Goal: Task Accomplishment & Management: Complete application form

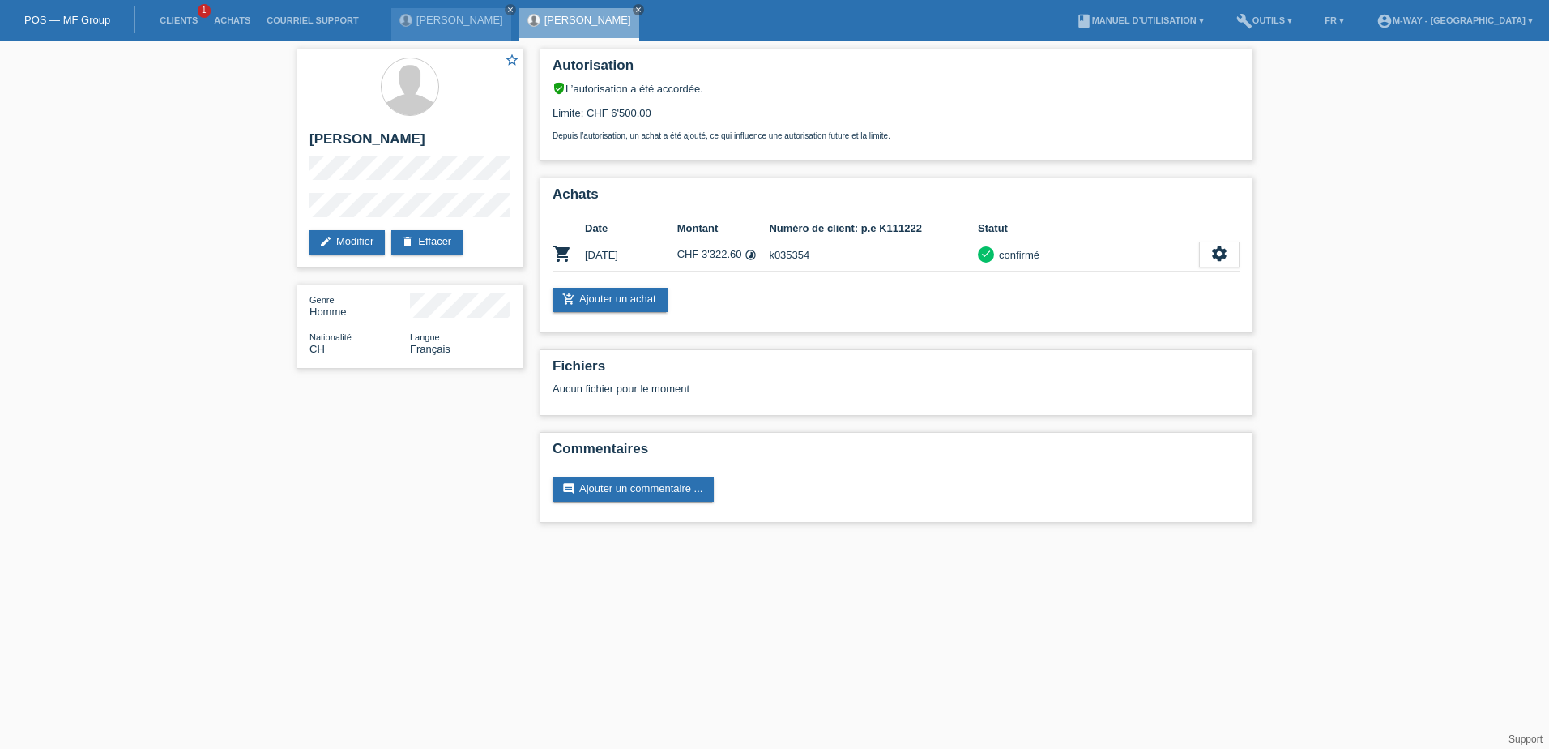
click at [78, 22] on link "POS — MF Group" at bounding box center [67, 20] width 86 height 12
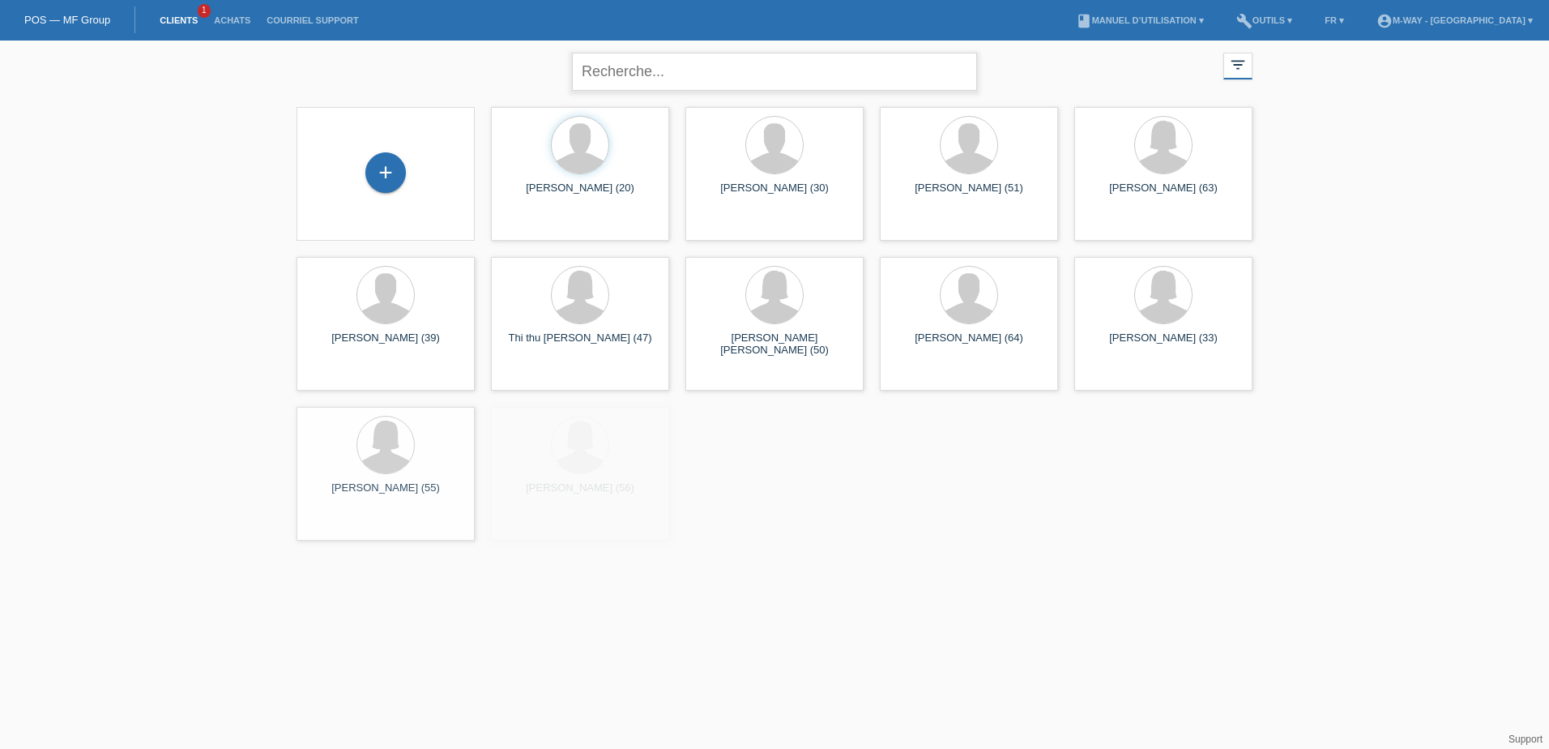
click at [643, 79] on input "text" at bounding box center [774, 72] width 405 height 38
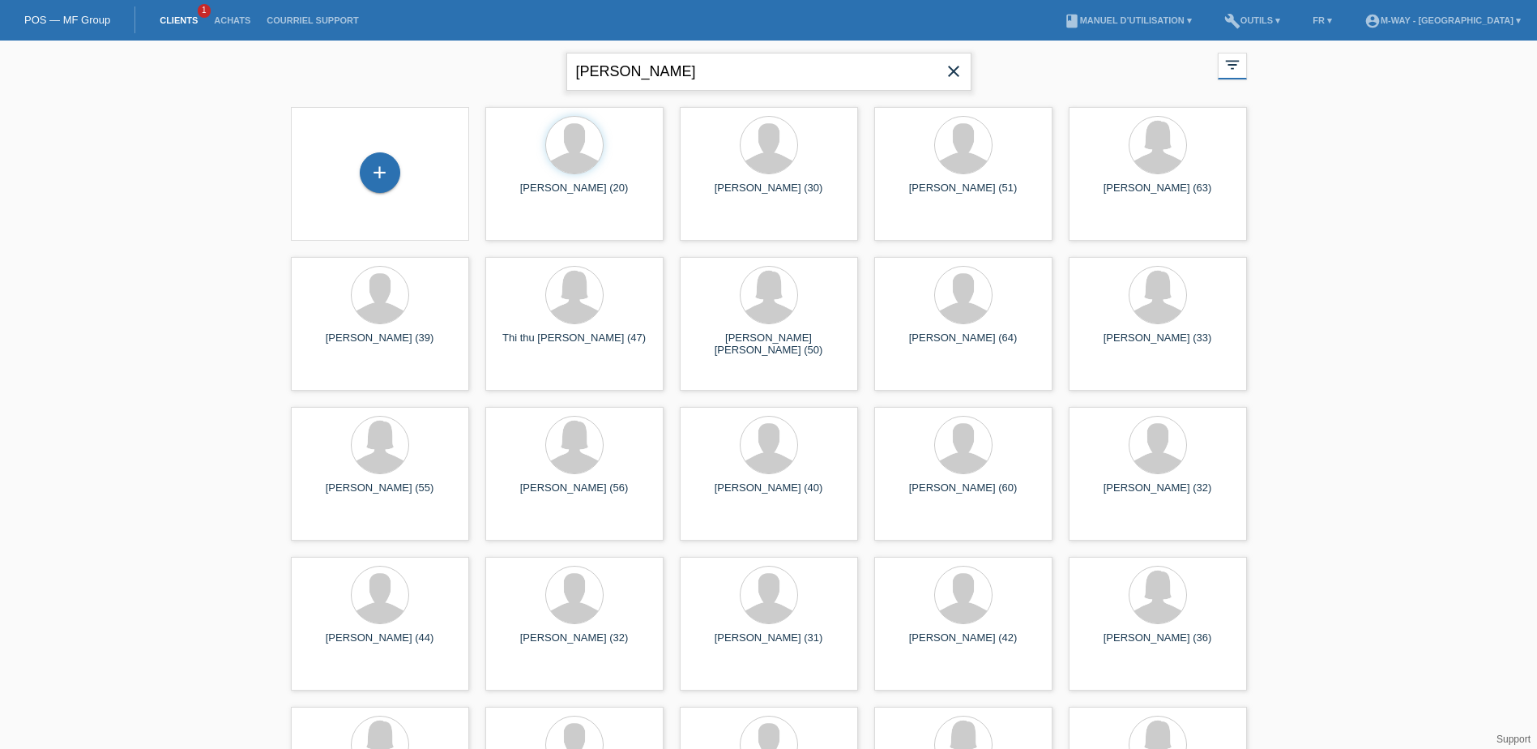
type input "[PERSON_NAME]"
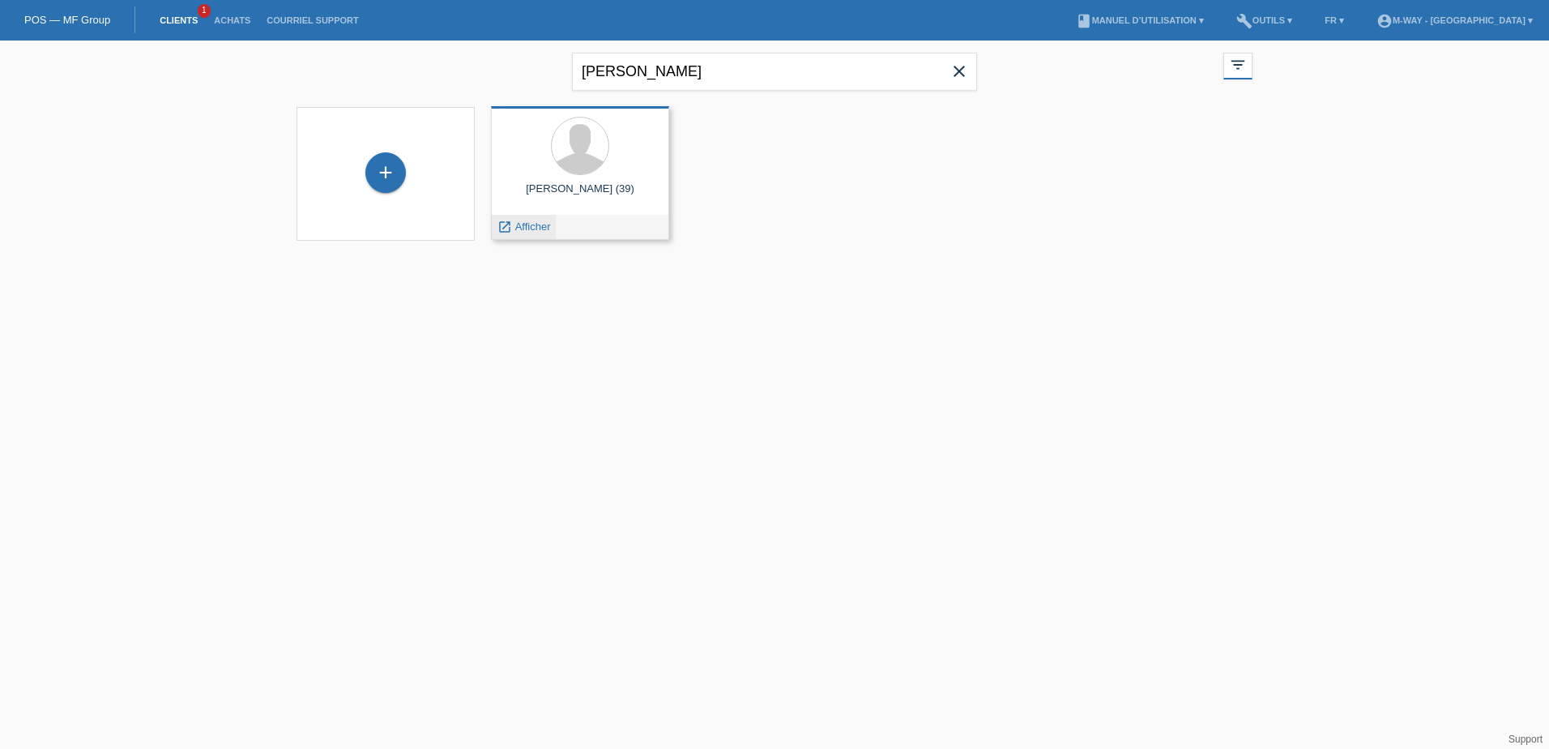
click at [522, 222] on span "Afficher" at bounding box center [533, 226] width 36 height 12
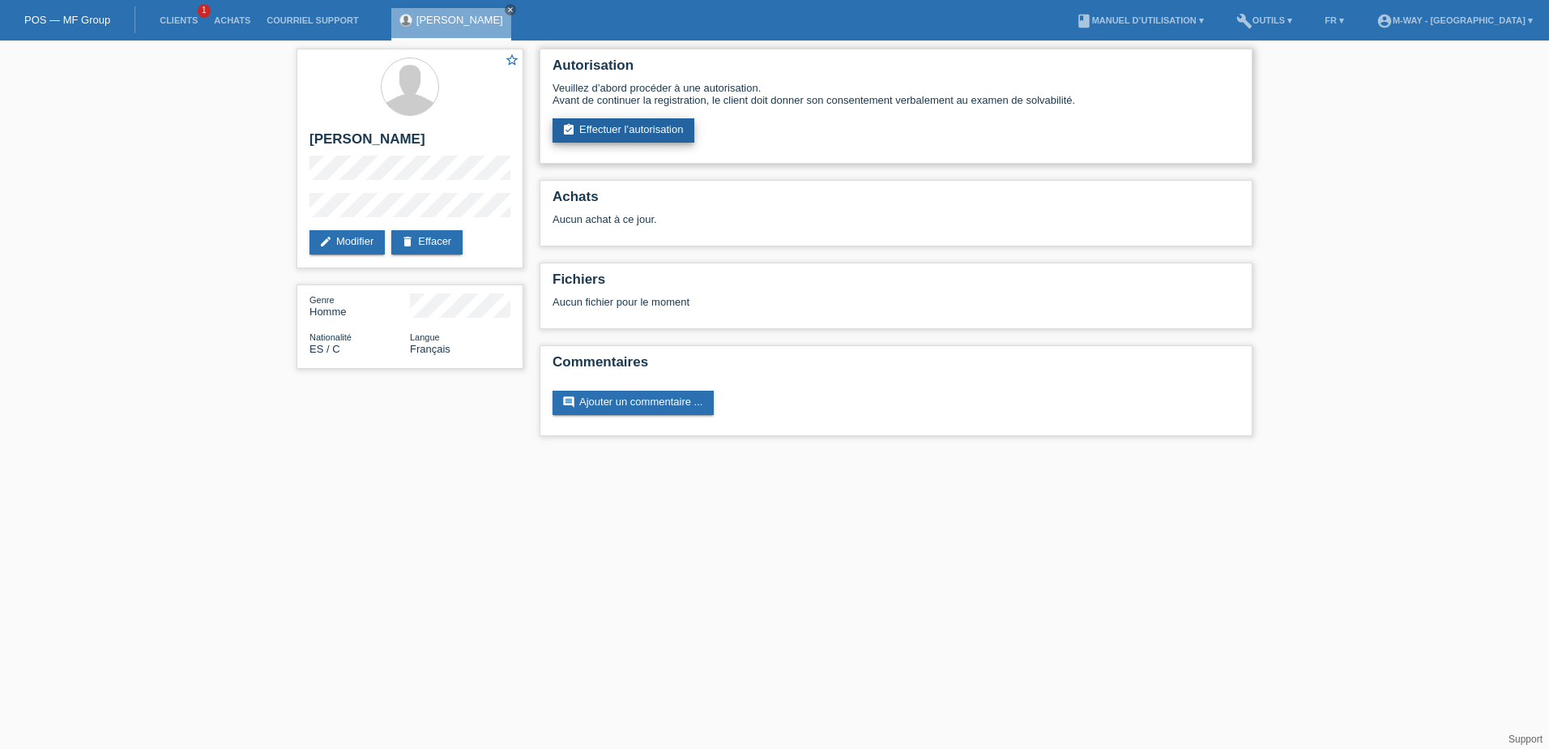
click at [602, 127] on link "assignment_turned_in Effectuer l’autorisation" at bounding box center [624, 130] width 142 height 24
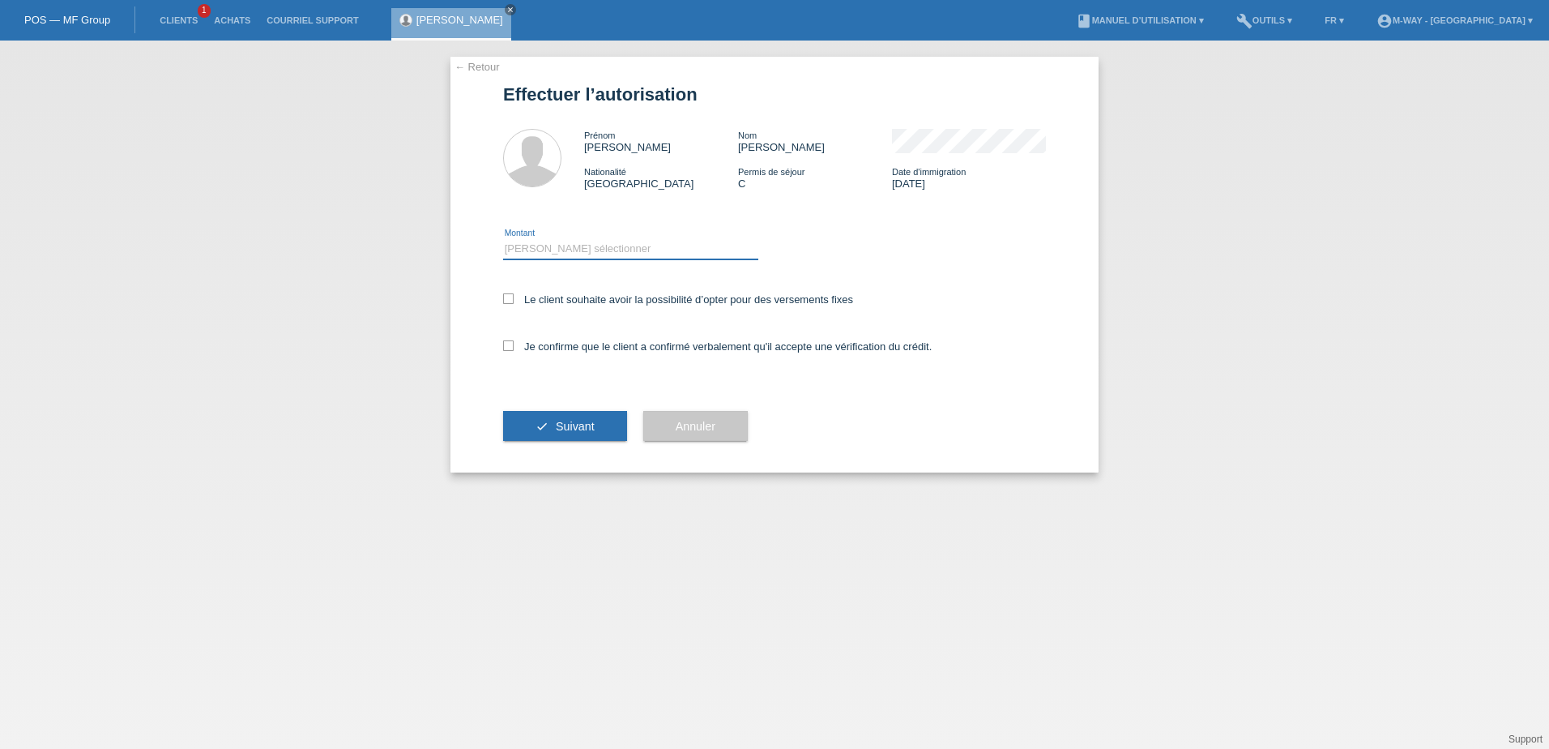
click at [558, 252] on select "Veuillez sélectionner CHF 1.00 - CHF 499.00 CHF 500.00 - CHF 1'999.00 CHF 2'000…" at bounding box center [630, 248] width 255 height 19
select select "3"
click at [503, 239] on select "Veuillez sélectionner CHF 1.00 - CHF 499.00 CHF 500.00 - CHF 1'999.00 CHF 2'000…" at bounding box center [630, 248] width 255 height 19
click at [506, 293] on icon at bounding box center [508, 298] width 11 height 11
click at [506, 293] on input "Le client souhaite avoir la possibilité d’opter pour des versements fixes" at bounding box center [508, 298] width 11 height 11
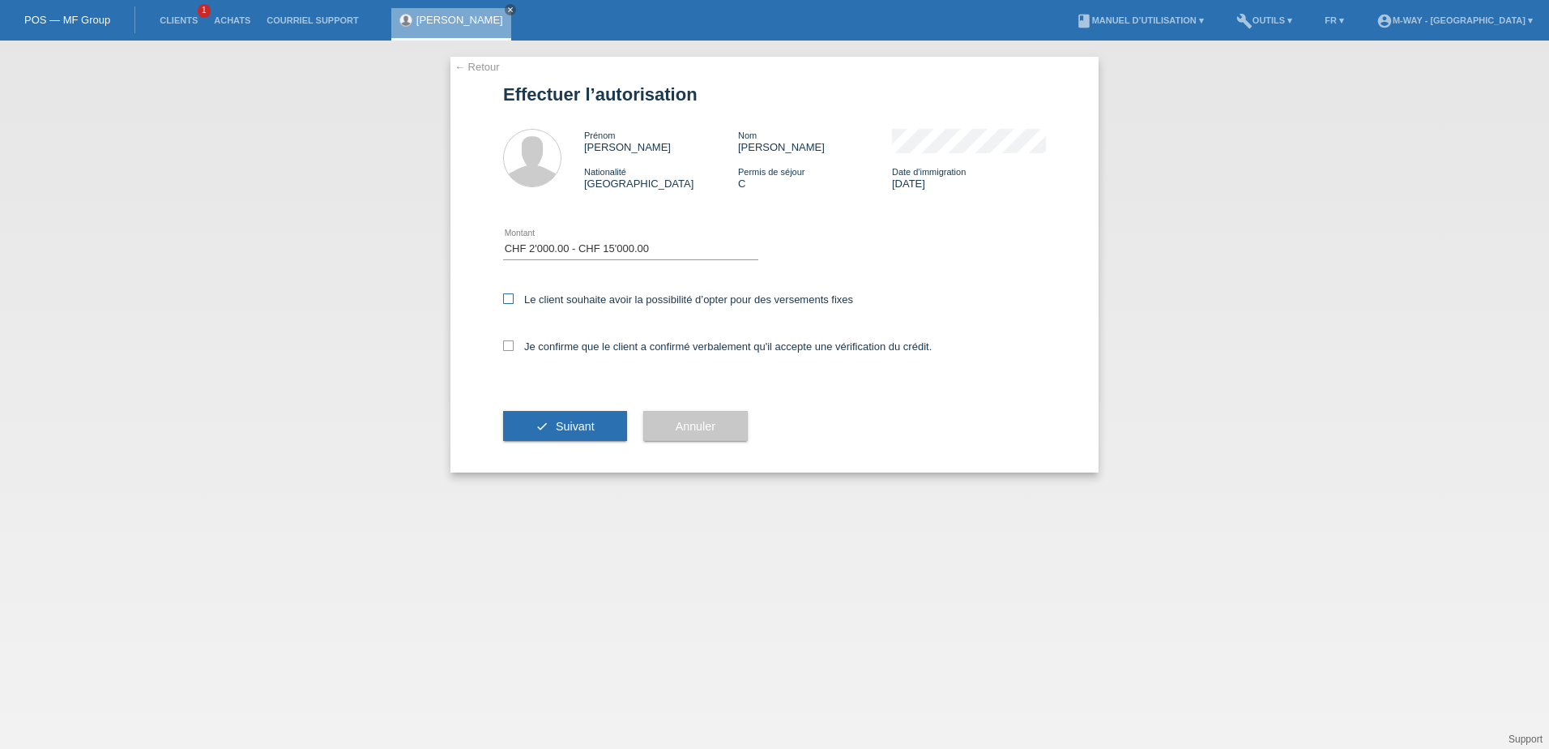
checkbox input "true"
click at [508, 346] on icon at bounding box center [508, 345] width 11 height 11
click at [508, 346] on input "Je confirme que le client a confirmé verbalement qu'il accepte une vérification…" at bounding box center [508, 345] width 11 height 11
checkbox input "true"
click at [537, 417] on button "check Suivant" at bounding box center [565, 426] width 124 height 31
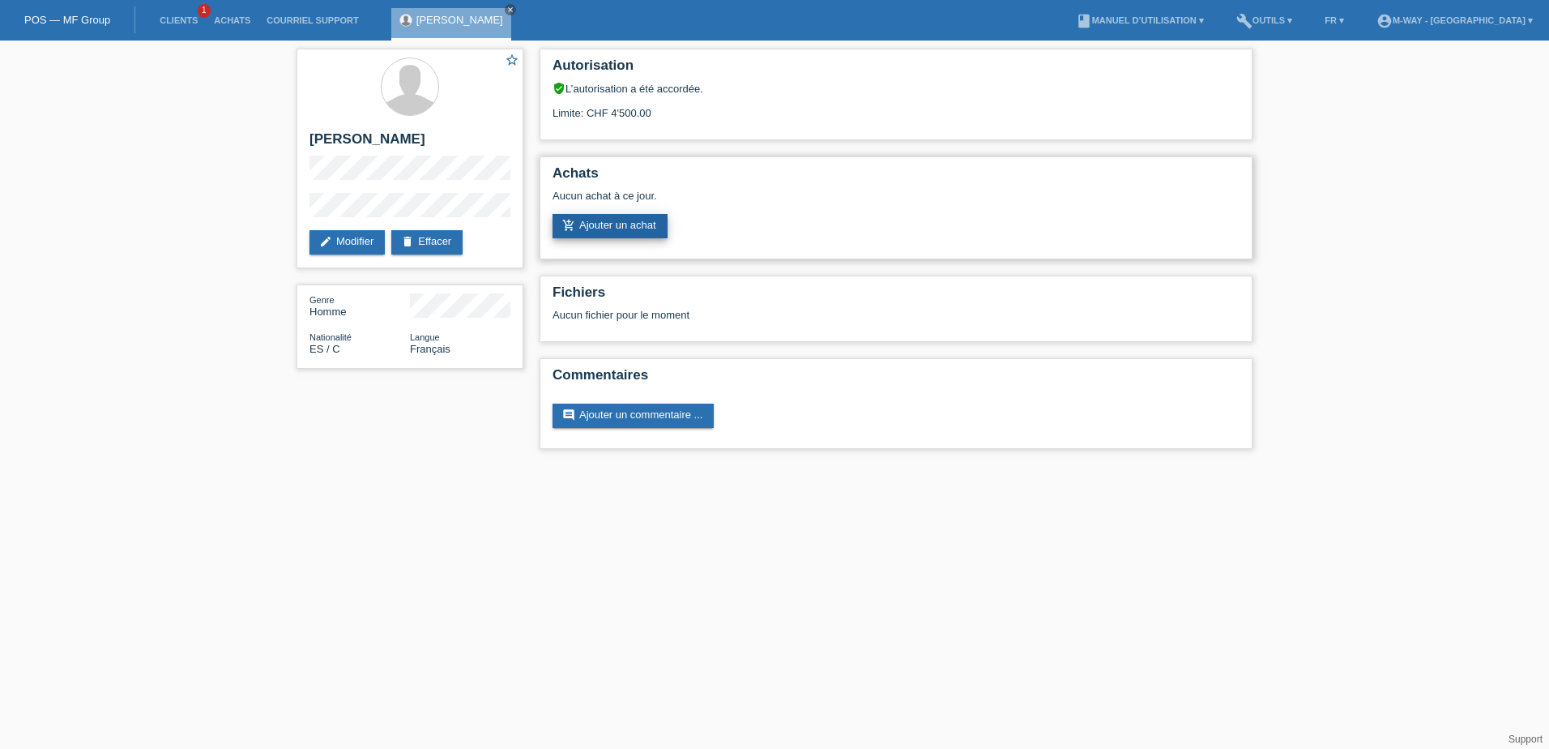
click at [653, 217] on link "add_shopping_cart Ajouter un achat" at bounding box center [610, 226] width 115 height 24
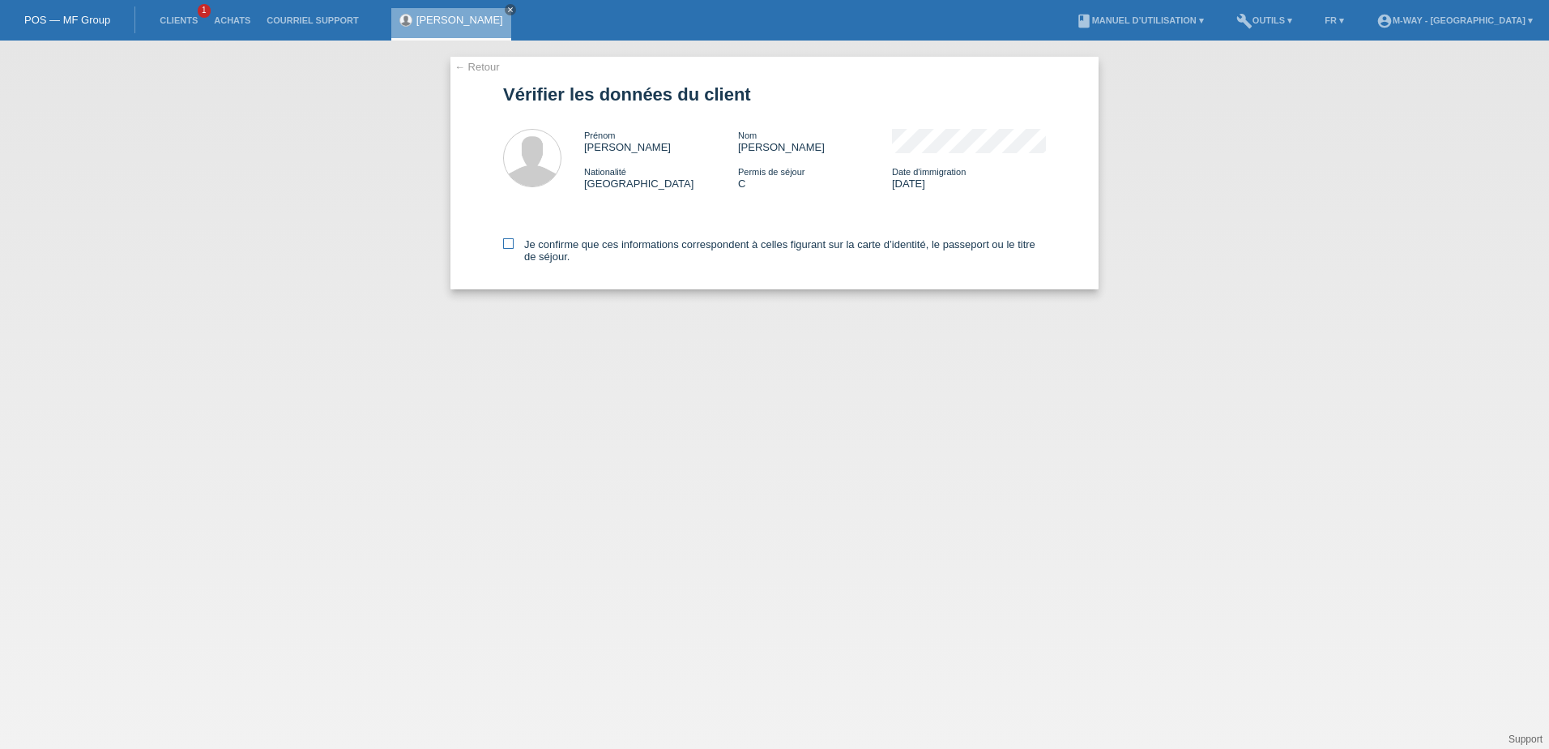
click at [506, 241] on icon at bounding box center [508, 243] width 11 height 11
click at [506, 241] on input "Je confirme que ces informations correspondent à celles figurant sur la carte d…" at bounding box center [508, 243] width 11 height 11
checkbox input "true"
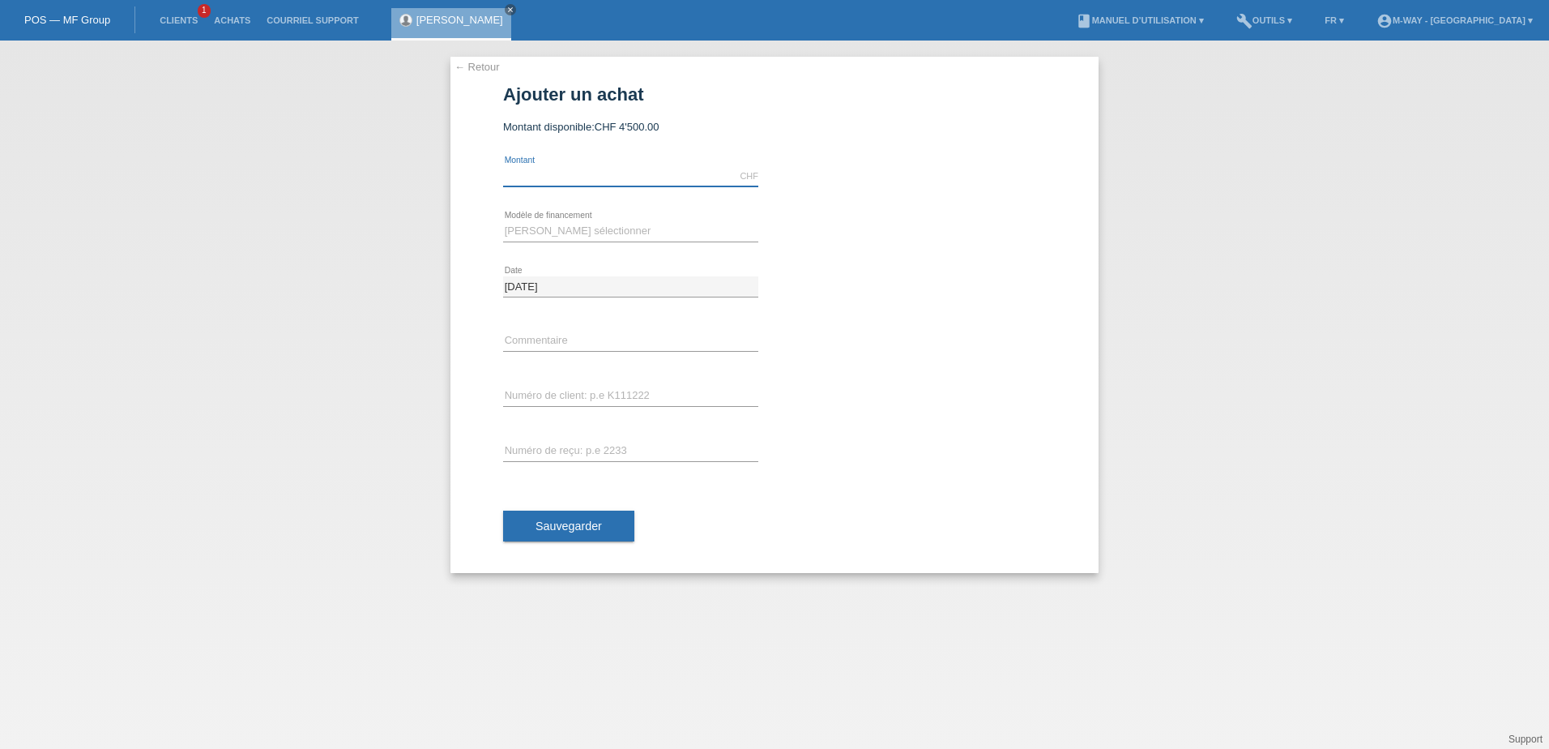
click at [572, 174] on input "text" at bounding box center [630, 176] width 255 height 20
type input "2169.50"
click at [567, 232] on select "Veuillez sélectionner Taux fixes Achat sur facture avec paiement partiel" at bounding box center [630, 230] width 255 height 19
select select "77"
click at [503, 221] on select "Veuillez sélectionner Taux fixes Achat sur facture avec paiement partiel" at bounding box center [630, 230] width 255 height 19
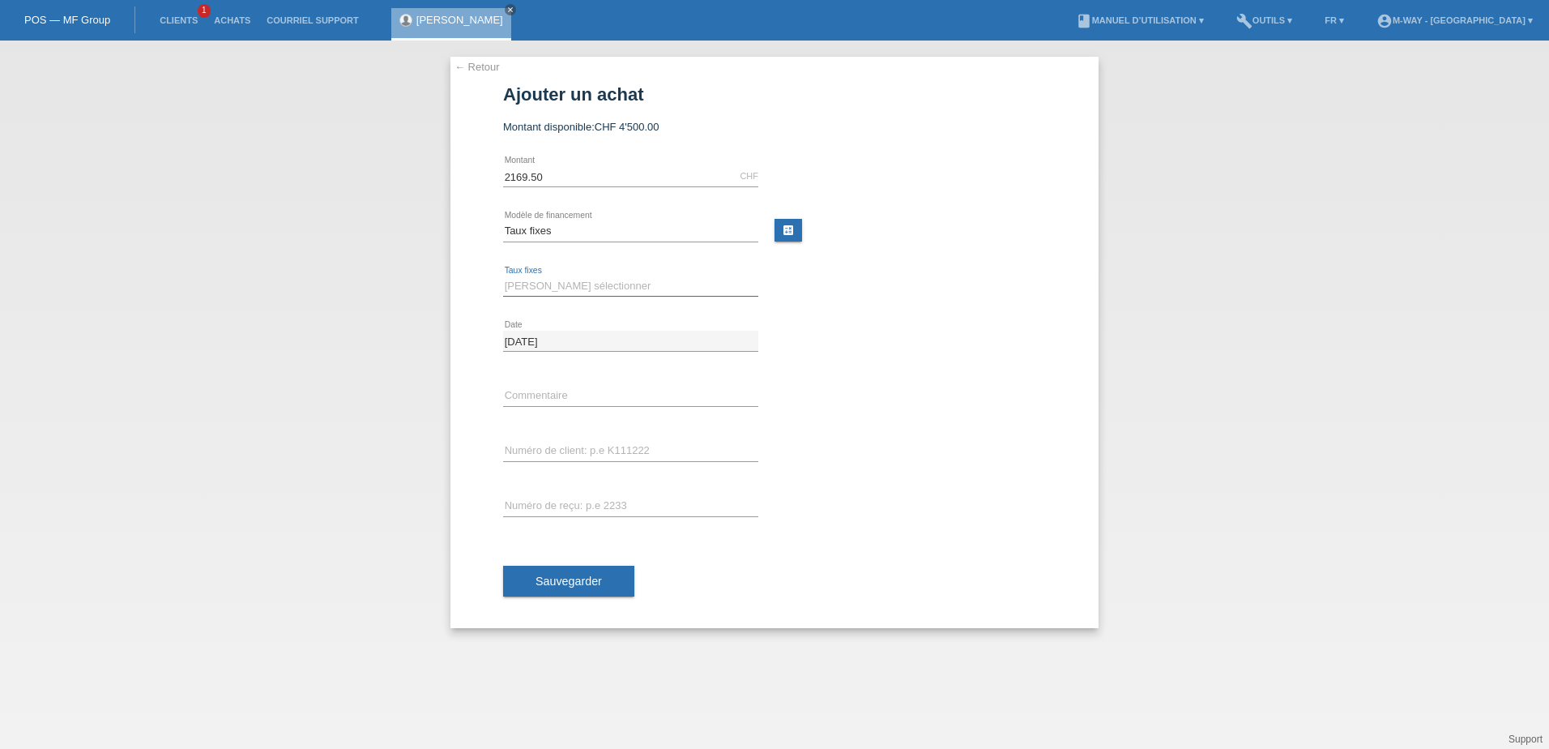
click at [558, 289] on select "Veuillez sélectionner 4 versements 5 versements 6 versements 7 versements 8 ver…" at bounding box center [630, 285] width 255 height 19
select select "202"
click at [503, 276] on select "Veuillez sélectionner 4 versements 5 versements 6 versements 7 versements 8 ver…" at bounding box center [630, 285] width 255 height 19
click at [554, 452] on input "text" at bounding box center [630, 451] width 255 height 20
type input "k035346"
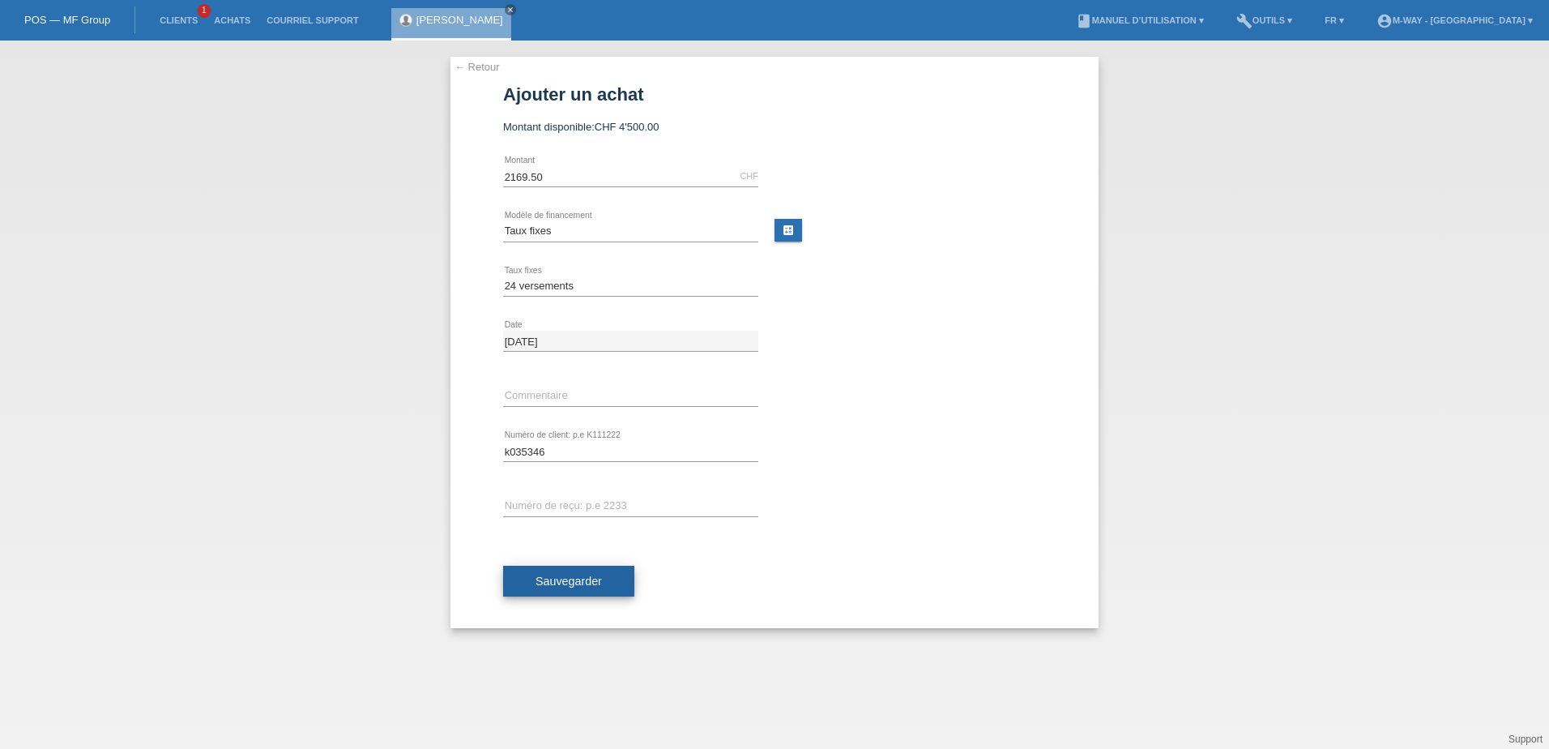
click at [551, 579] on span "Sauvegarder" at bounding box center [569, 581] width 66 height 13
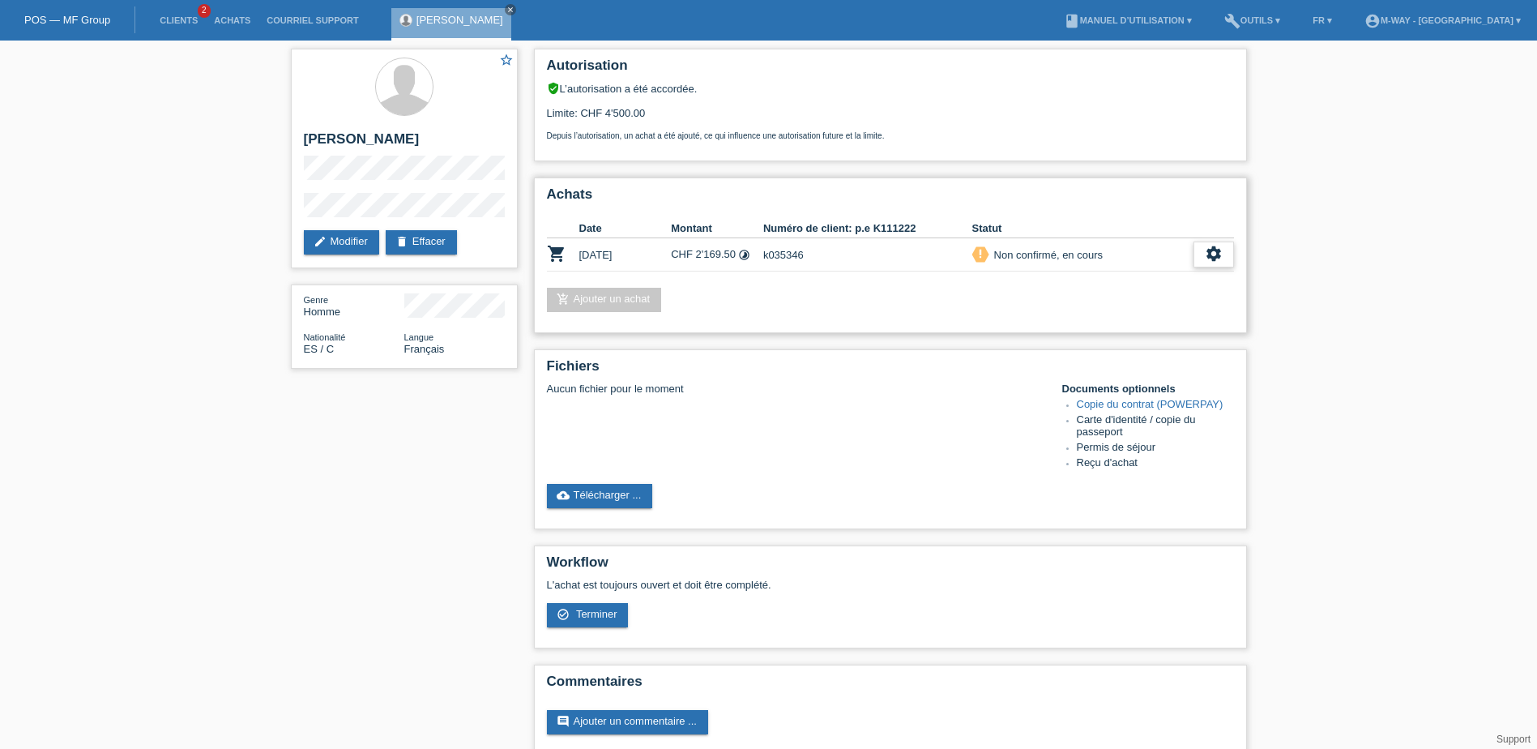
click at [1208, 244] on div "settings" at bounding box center [1214, 254] width 41 height 26
click at [1107, 330] on span "Terminer" at bounding box center [1100, 327] width 46 height 19
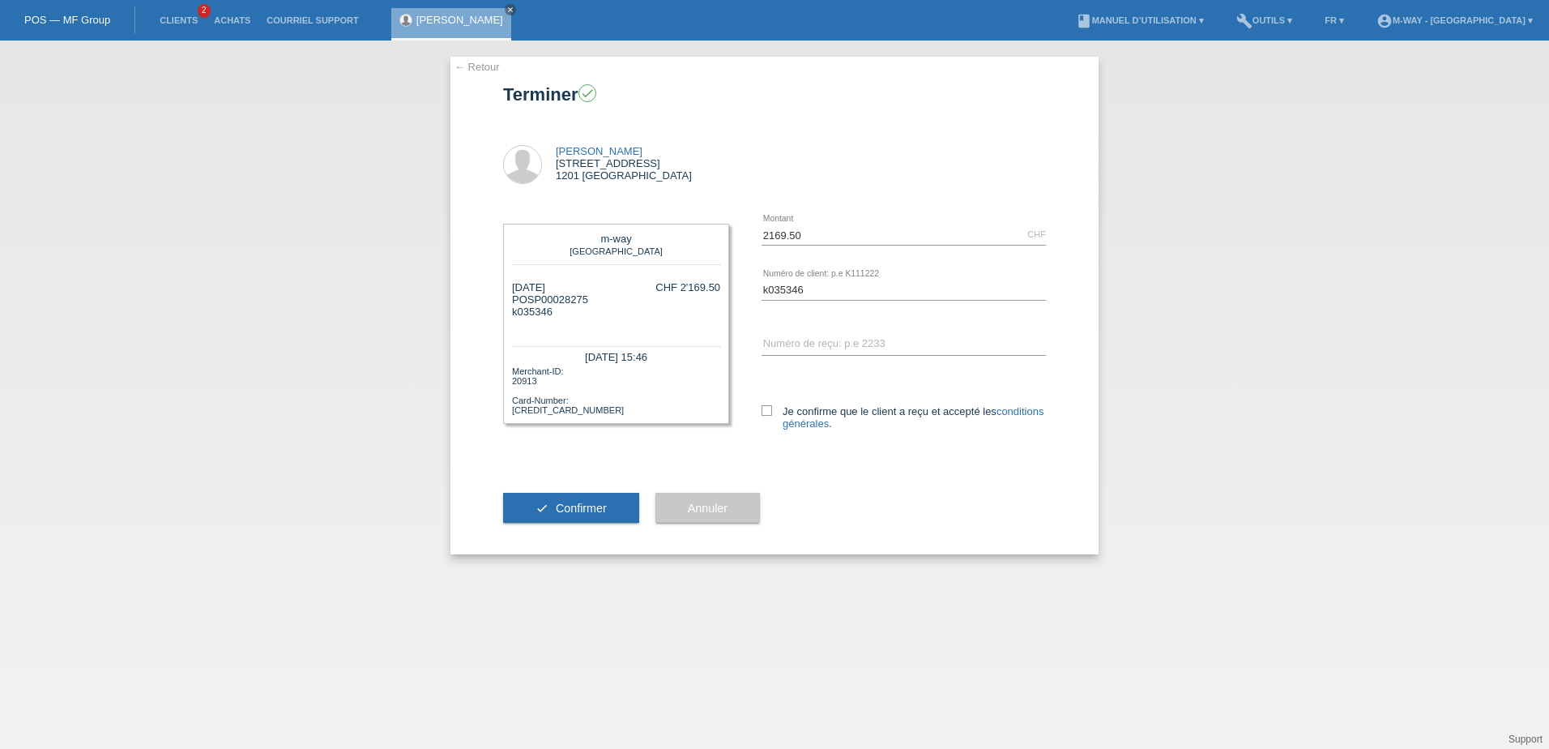
click at [767, 403] on div "Je confirme que le client a reçu et accepté les conditions générales ." at bounding box center [904, 414] width 284 height 83
click at [770, 410] on icon at bounding box center [767, 410] width 11 height 11
click at [770, 410] on input "Je confirme que le client a reçu et accepté les conditions générales ." at bounding box center [767, 410] width 11 height 11
checkbox input "true"
click at [579, 506] on span "Confirmer" at bounding box center [581, 508] width 51 height 13
